Goal: Check status

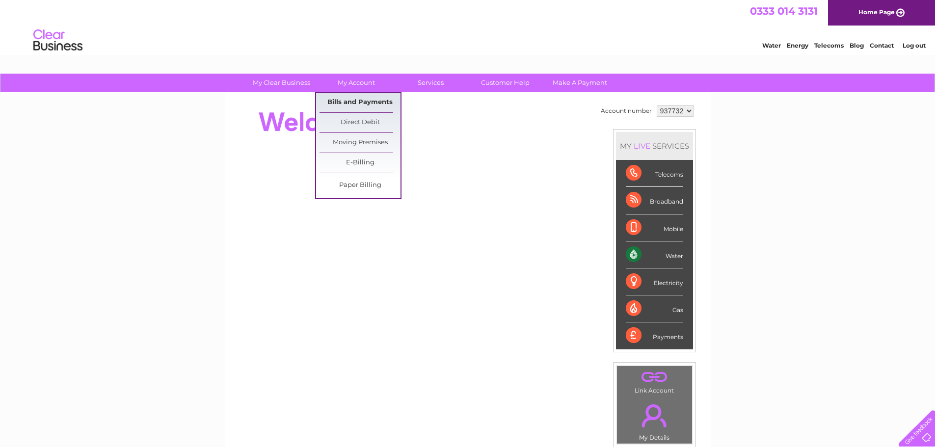
click at [349, 111] on link "Bills and Payments" at bounding box center [359, 103] width 81 height 20
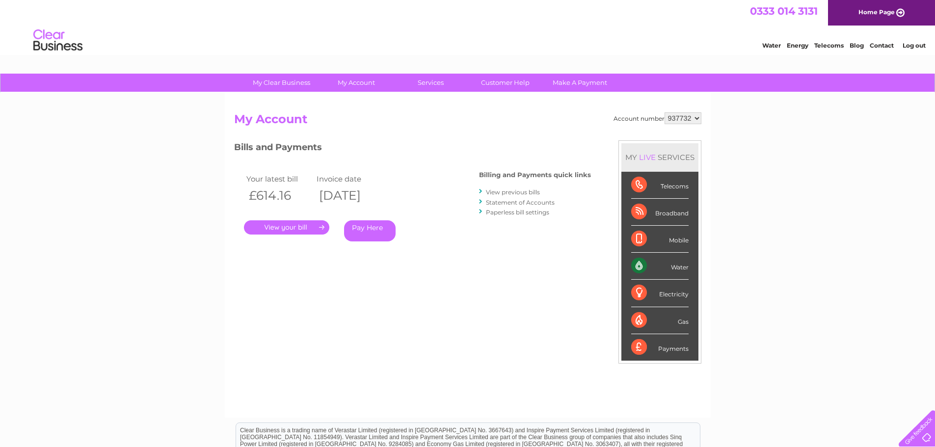
click at [669, 122] on select "937732 938668" at bounding box center [682, 118] width 37 height 12
select select "938668"
click at [664, 112] on select "937732 938668" at bounding box center [682, 118] width 37 height 12
click at [171, 285] on div "My Clear Business Login Details My Details My Preferences Link Account My Accou…" at bounding box center [467, 330] width 935 height 512
